Goal: Find specific page/section: Find specific page/section

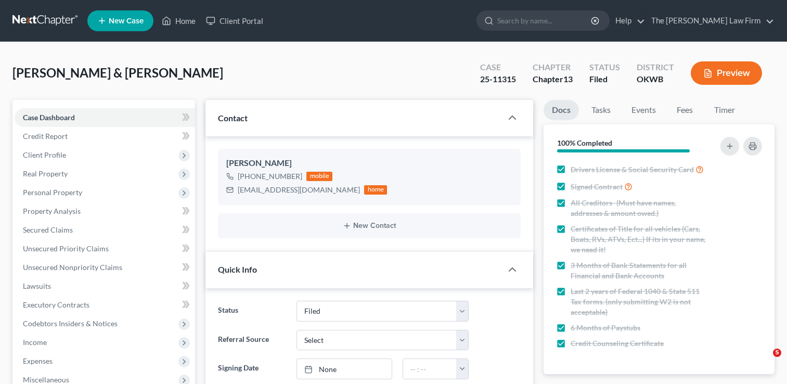
select select "2"
click at [32, 12] on link at bounding box center [45, 20] width 67 height 19
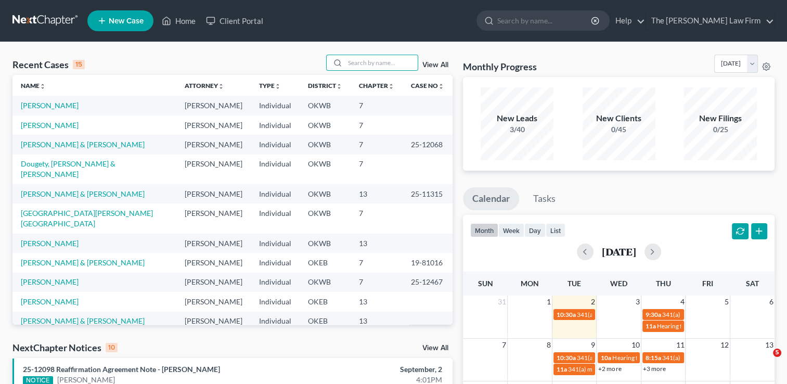
type input "p"
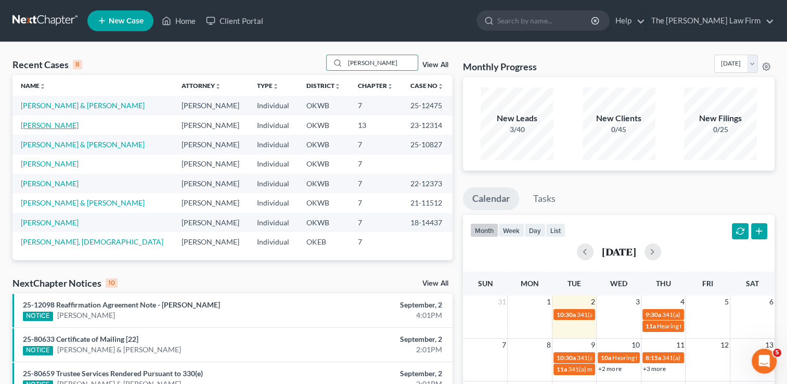
type input "campbell"
click at [58, 126] on link "Campbell, Angelina" at bounding box center [50, 125] width 58 height 9
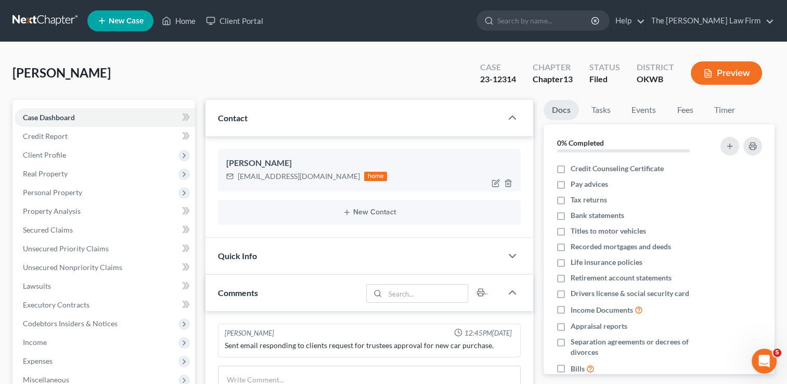
drag, startPoint x: 238, startPoint y: 177, endPoint x: 342, endPoint y: 182, distance: 104.7
click at [342, 182] on div "angelina.campbell18@yahoo.com home" at bounding box center [306, 177] width 161 height 14
drag, startPoint x: 342, startPoint y: 182, endPoint x: 293, endPoint y: 176, distance: 49.8
copy div "angelina.campbell18@yahoo.com"
